Goal: Check status: Check status

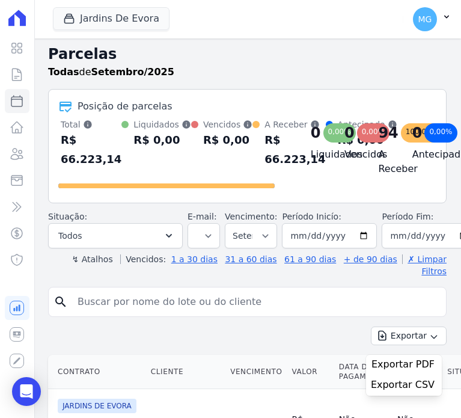
select select
click at [122, 17] on button "Jardins De Evora" at bounding box center [111, 18] width 117 height 23
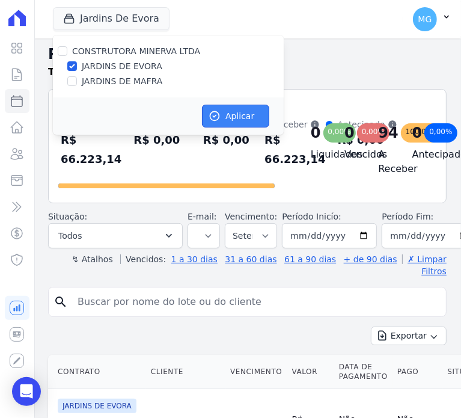
click at [245, 111] on button "Aplicar" at bounding box center [235, 116] width 67 height 23
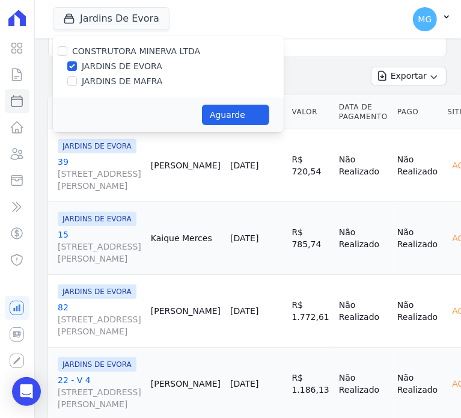
scroll to position [280, 0]
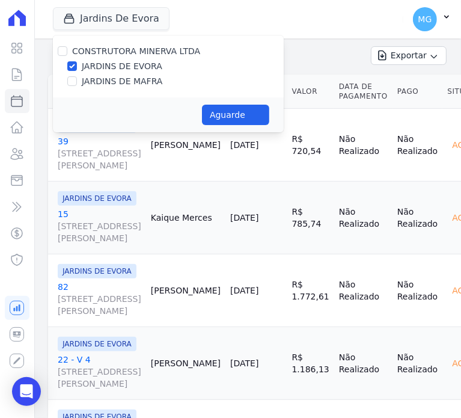
select select
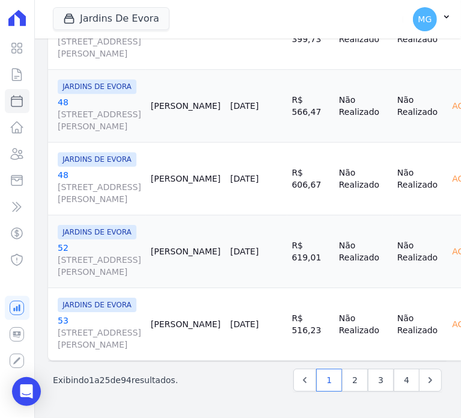
scroll to position [3958, 0]
click at [351, 373] on link "2" at bounding box center [355, 380] width 26 height 23
select select
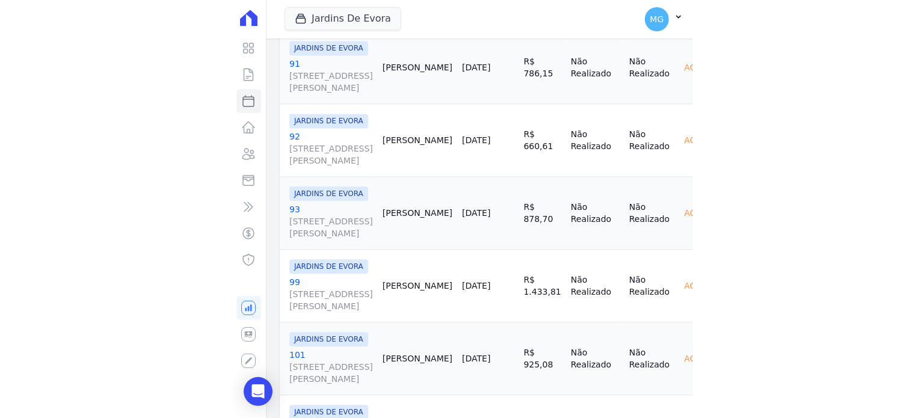
scroll to position [1363, 0]
